Goal: Task Accomplishment & Management: Use online tool/utility

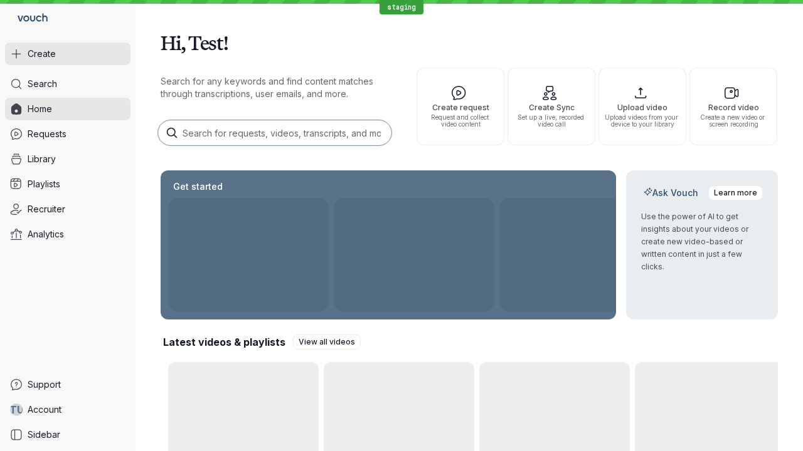
click at [68, 54] on button "Create" at bounding box center [67, 54] width 125 height 23
